Goal: Task Accomplishment & Management: Manage account settings

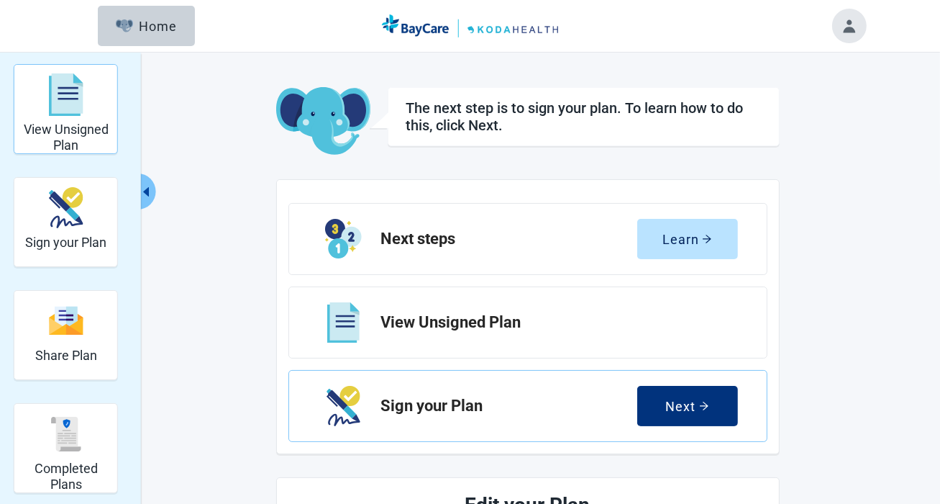
click at [70, 103] on img "View Unsigned Plan" at bounding box center [66, 94] width 35 height 43
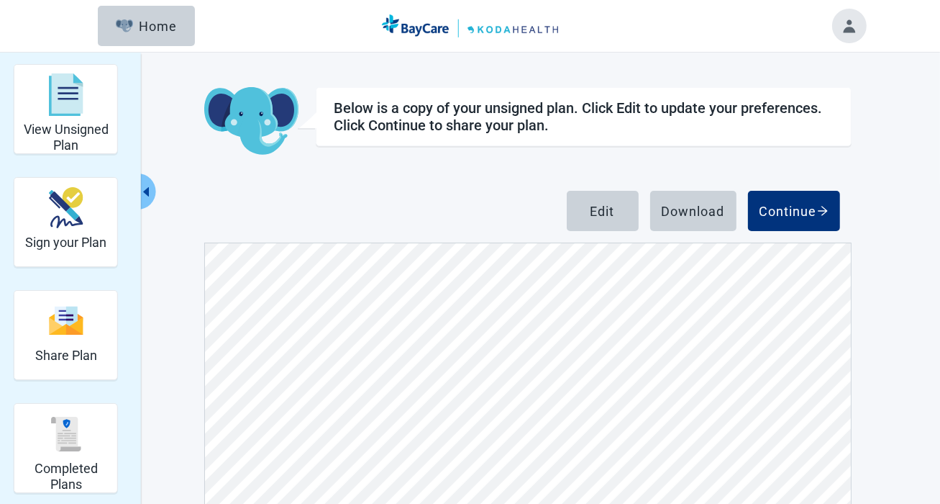
scroll to position [7832, 0]
click at [65, 112] on img "View Unsigned Plan" at bounding box center [66, 94] width 35 height 43
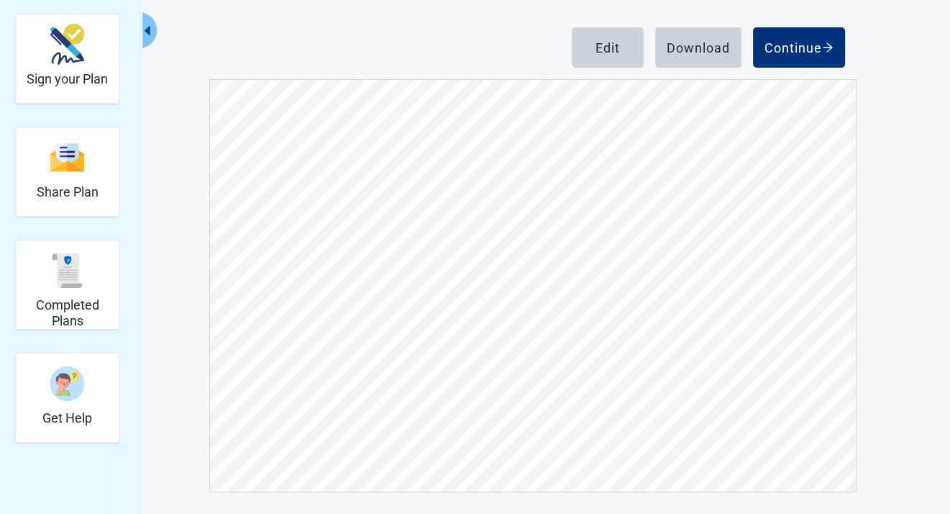
scroll to position [360, 0]
click at [778, 59] on button "Continue" at bounding box center [799, 47] width 92 height 40
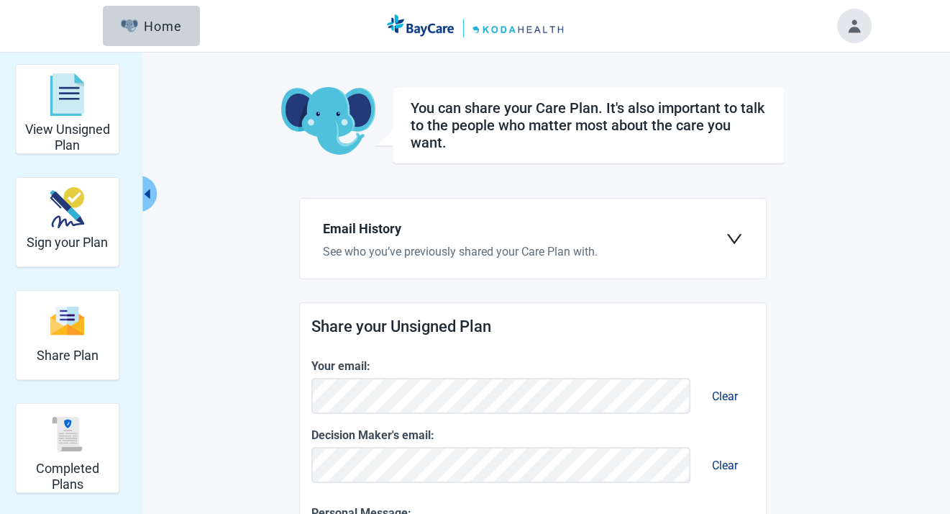
click at [734, 255] on div "Email History See who you’ve previously shared your Care Plan with." at bounding box center [533, 238] width 443 height 57
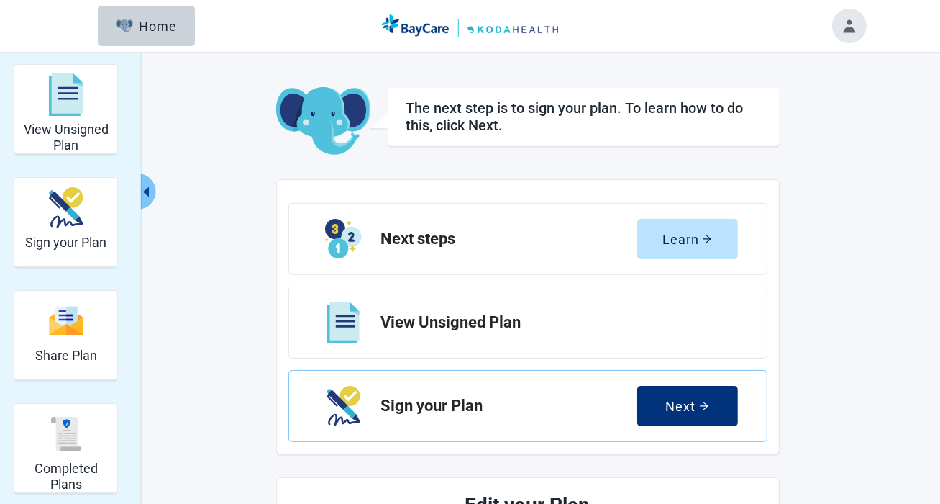
click at [143, 190] on icon "caret-left" at bounding box center [146, 192] width 14 height 14
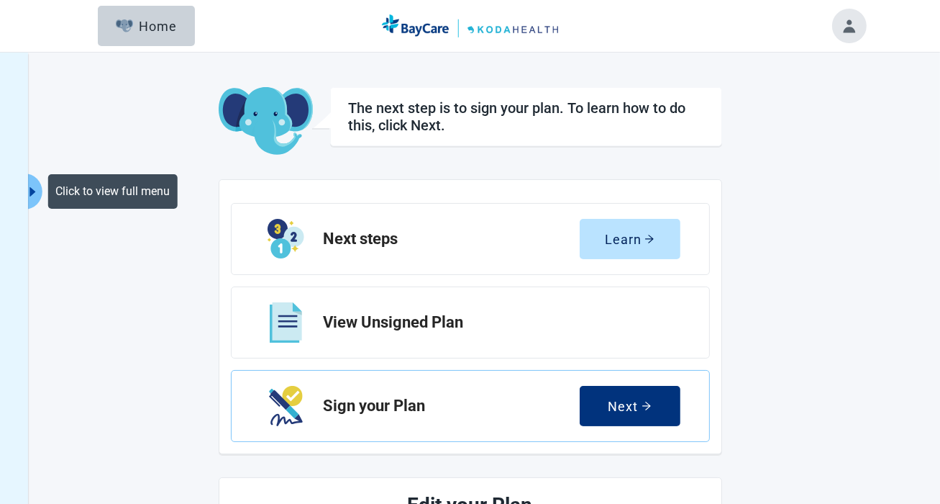
click at [32, 191] on icon "caret-right" at bounding box center [32, 190] width 6 height 9
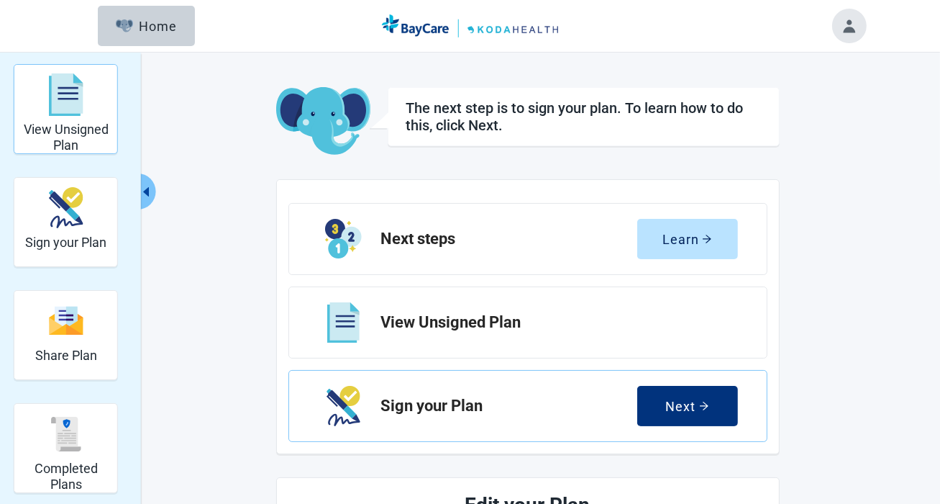
click at [61, 122] on h2 "View Unsigned Plan" at bounding box center [65, 137] width 91 height 31
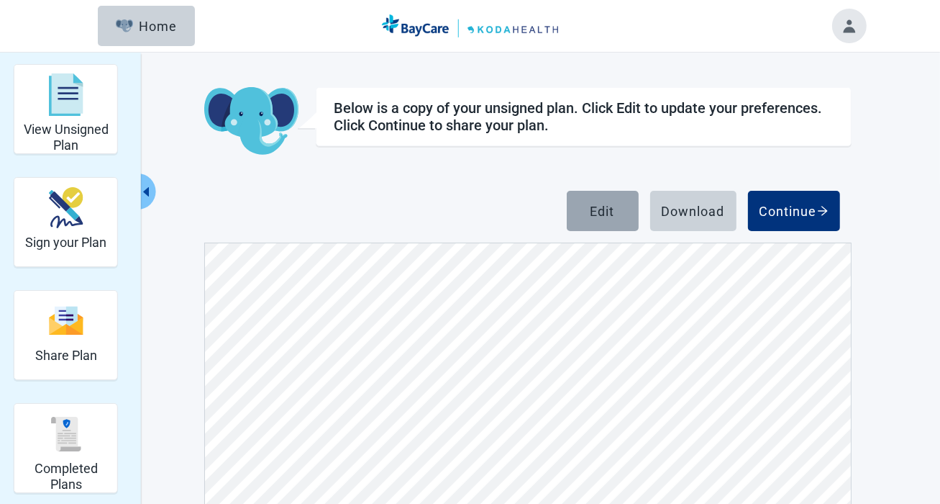
click at [610, 208] on div "Edit" at bounding box center [603, 211] width 24 height 14
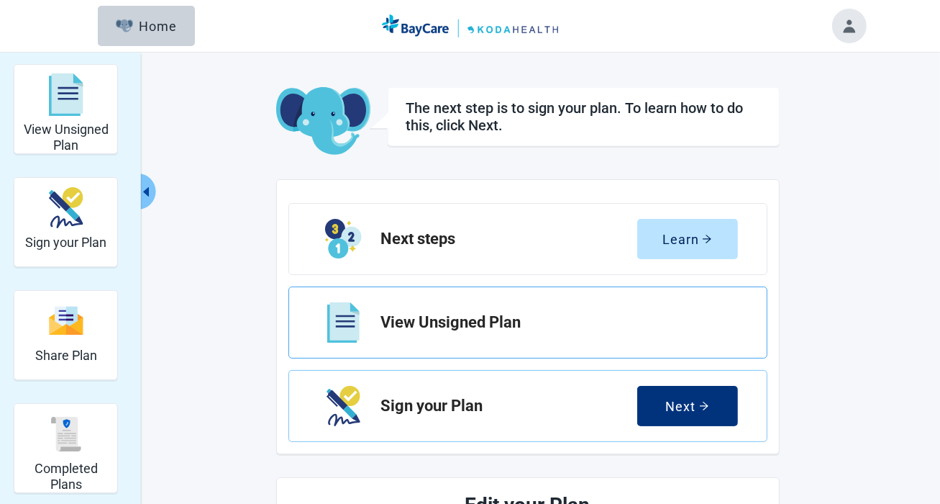
click at [449, 339] on div "View Unsigned Plan" at bounding box center [528, 322] width 479 height 72
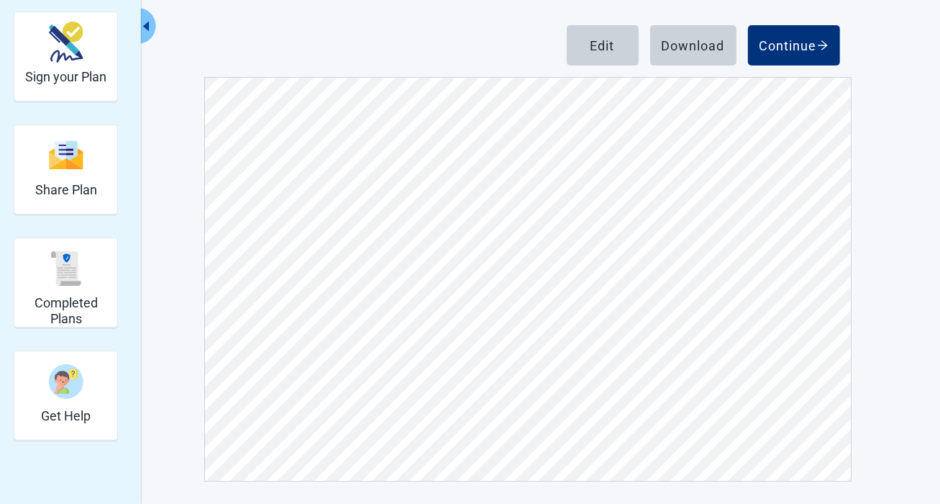
scroll to position [1763, 0]
